Goal: Task Accomplishment & Management: Manage account settings

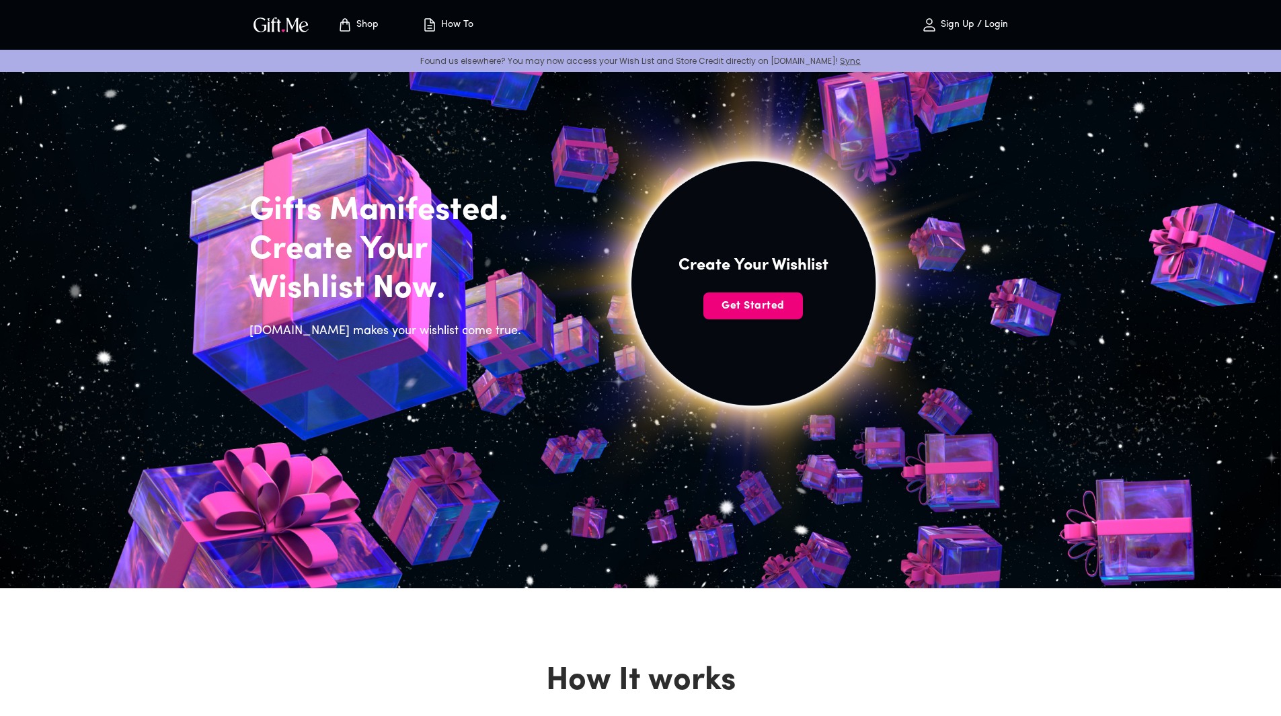
click at [728, 303] on span "Get Started" at bounding box center [753, 306] width 100 height 15
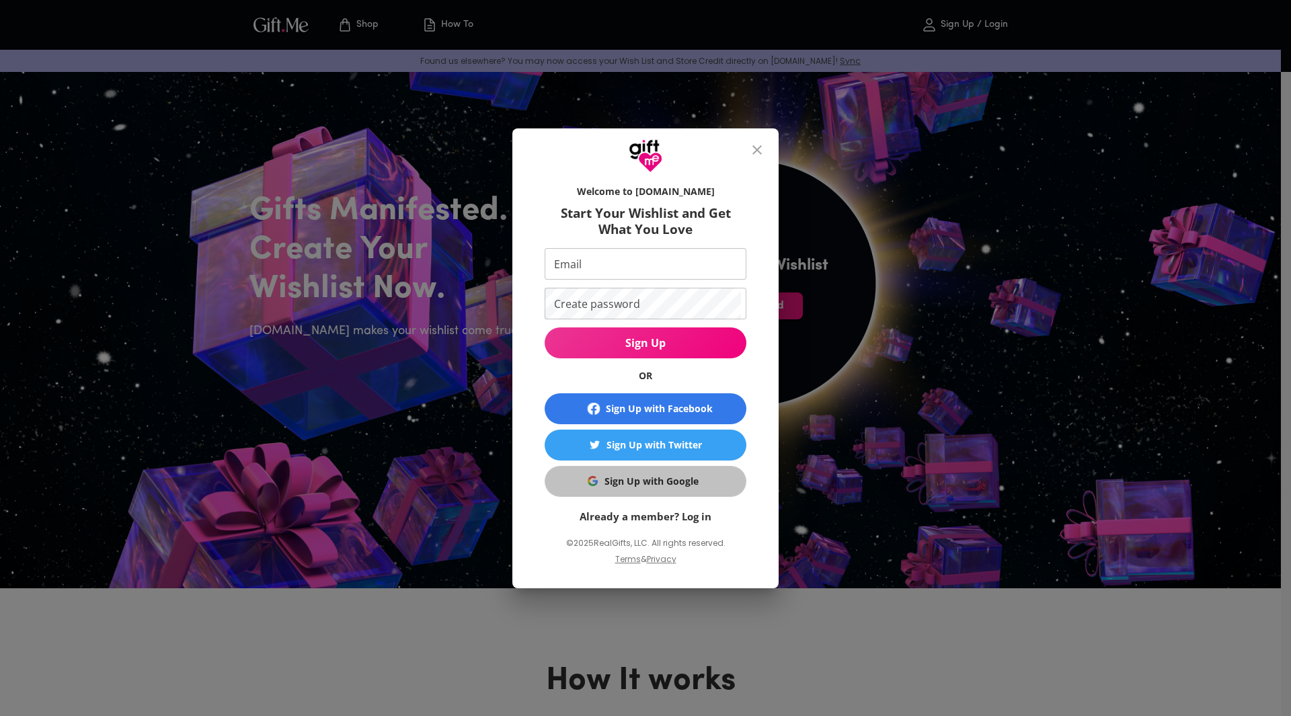
click at [684, 487] on div "Sign Up with Google" at bounding box center [651, 481] width 94 height 15
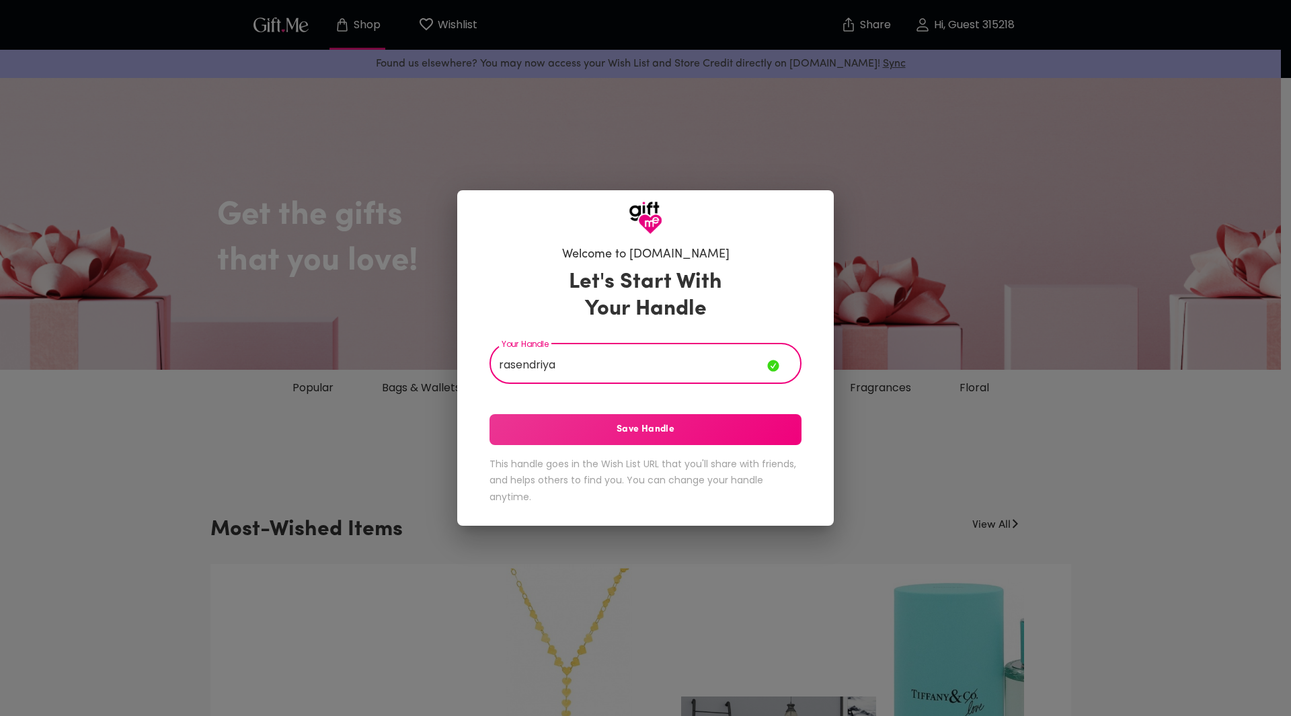
type input "rasendriya"
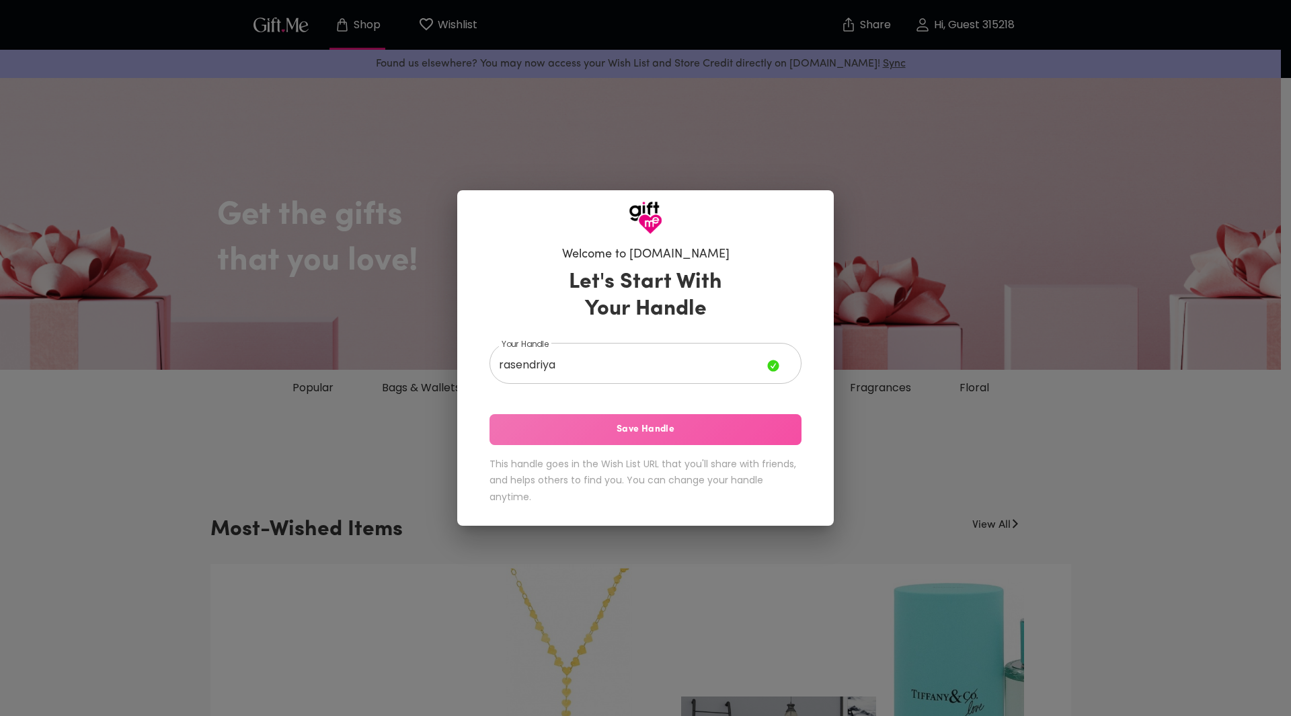
click at [621, 427] on span "Save Handle" at bounding box center [646, 429] width 312 height 15
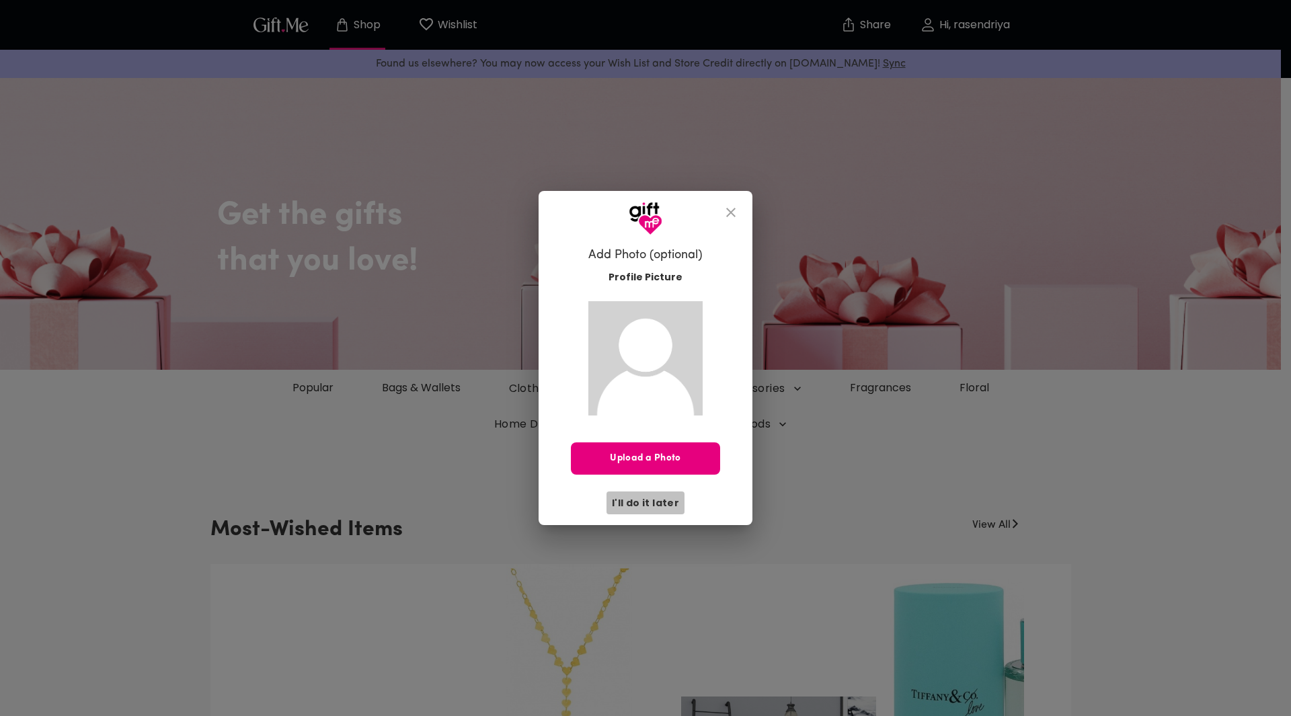
click at [654, 502] on span "I'll do it later" at bounding box center [645, 503] width 67 height 15
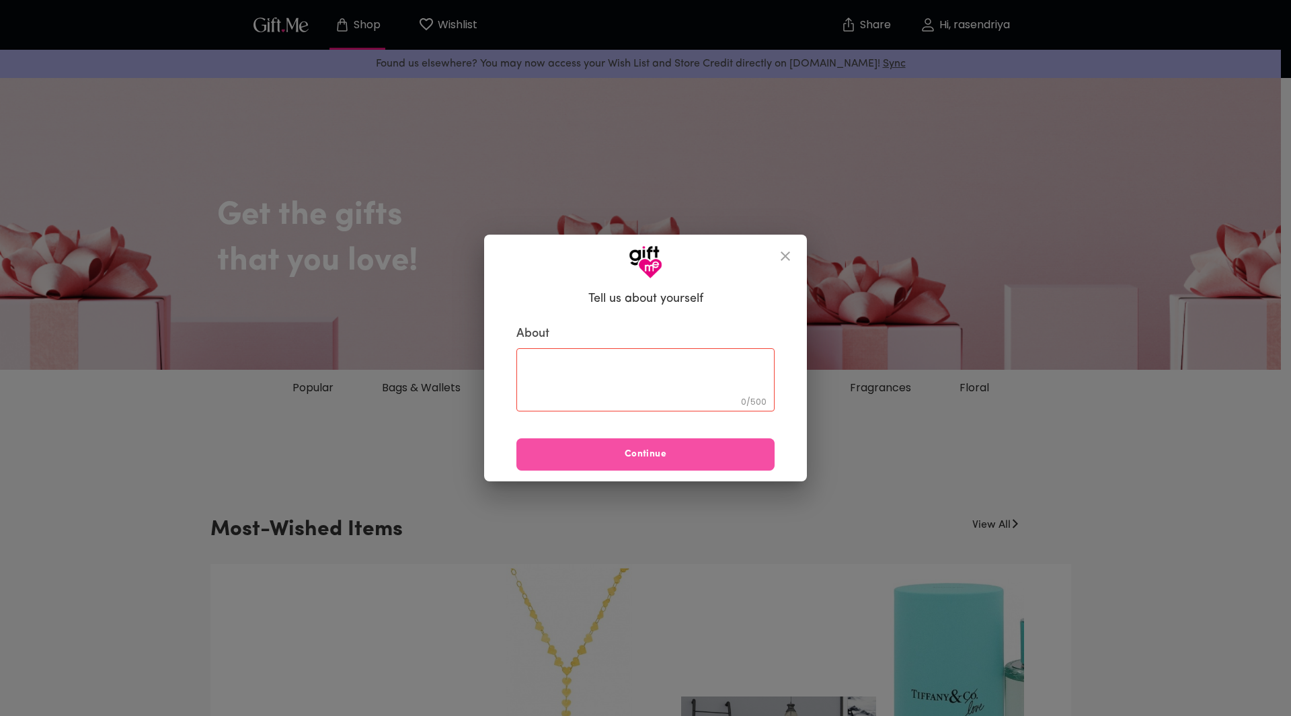
click at [679, 453] on span "Continue" at bounding box center [645, 454] width 258 height 15
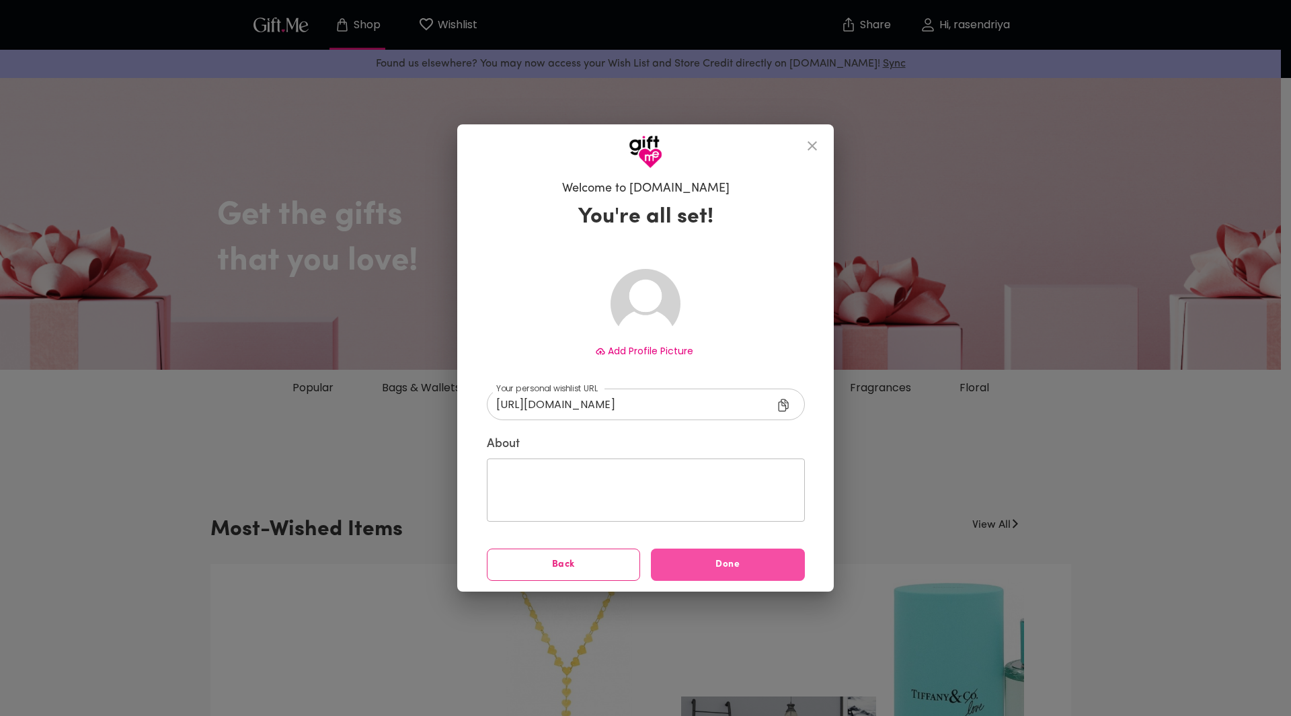
click at [673, 557] on span "Done" at bounding box center [728, 564] width 154 height 15
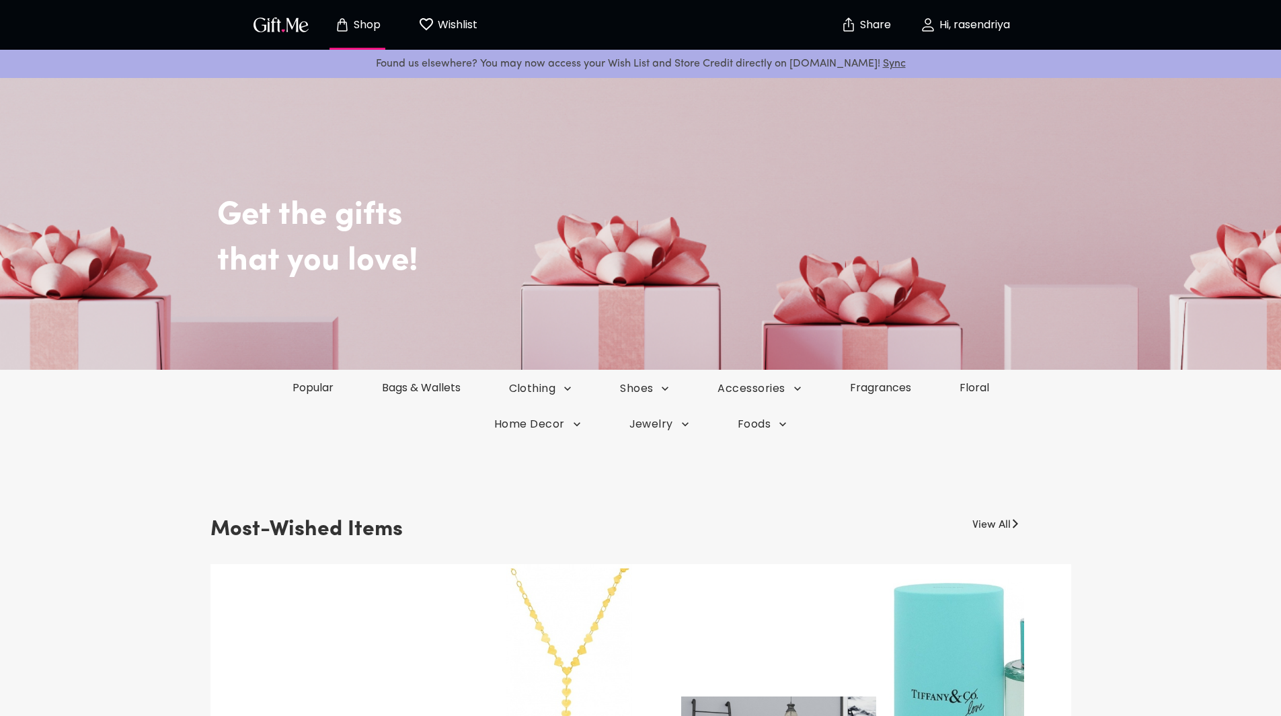
click at [451, 15] on button "Wishlist 0" at bounding box center [448, 24] width 74 height 43
